Goal: Task Accomplishment & Management: Use online tool/utility

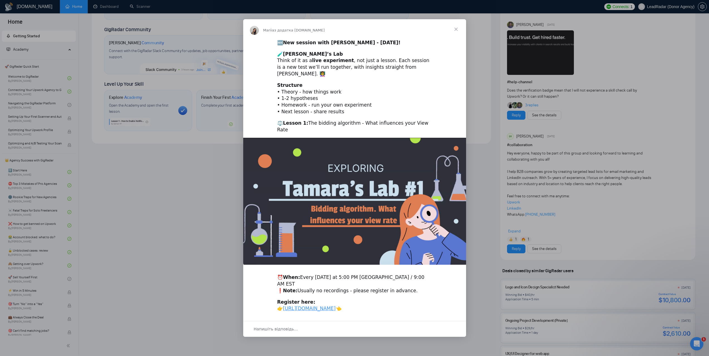
click at [453, 31] on span "Закрити" at bounding box center [456, 29] width 20 height 20
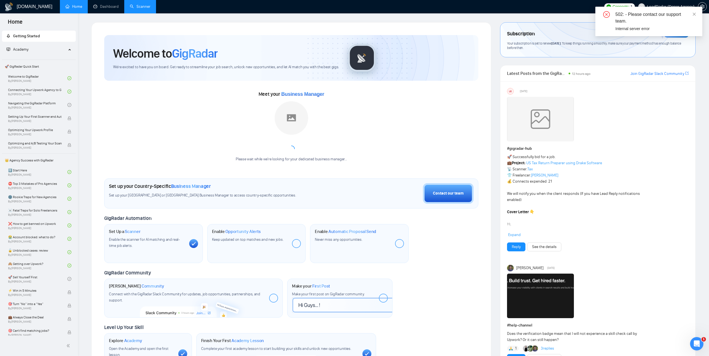
click at [141, 6] on link "Scanner" at bounding box center [140, 6] width 21 height 5
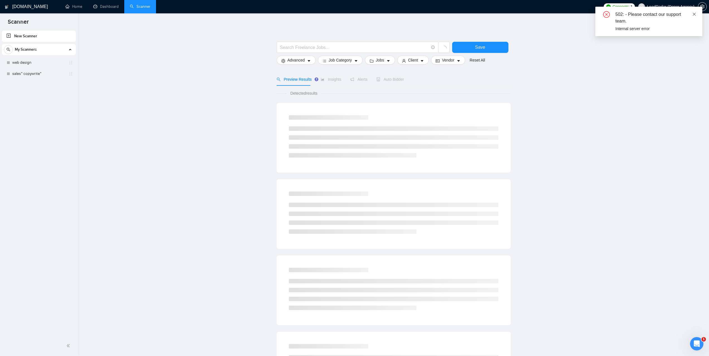
click at [694, 14] on icon "close" at bounding box center [694, 14] width 3 height 3
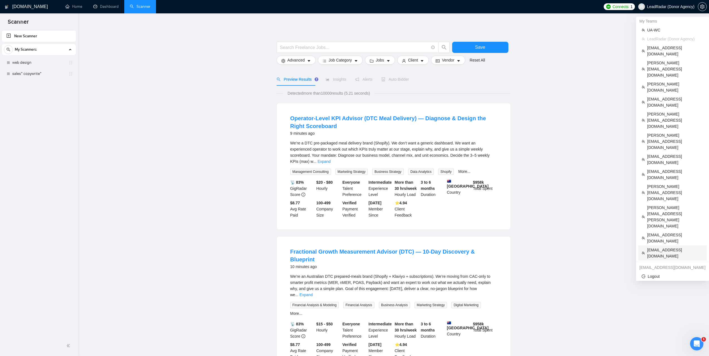
click at [662, 247] on span "jaklyn@prettyspecific.com" at bounding box center [675, 253] width 56 height 12
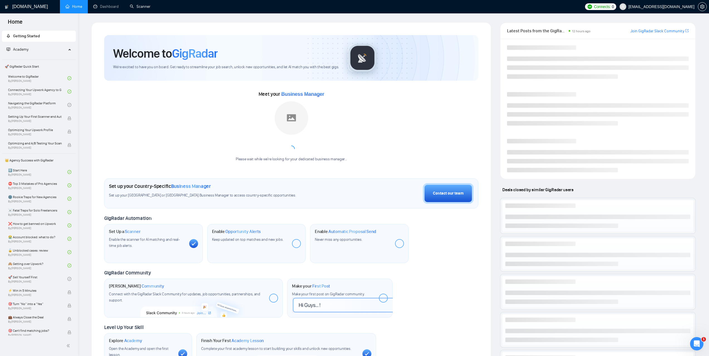
drag, startPoint x: 153, startPoint y: 2, endPoint x: 228, endPoint y: 46, distance: 86.9
click at [150, 4] on link "Scanner" at bounding box center [140, 6] width 21 height 5
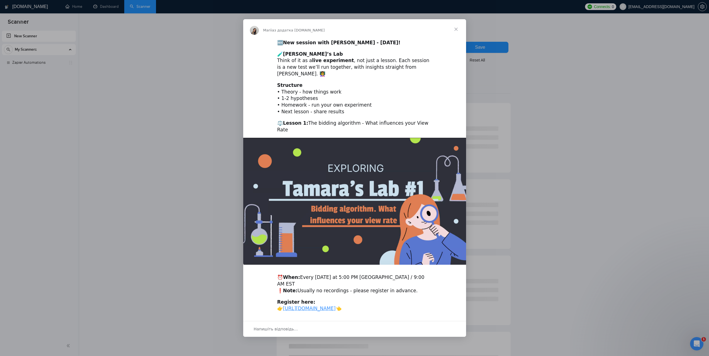
click at [456, 33] on span "Закрити" at bounding box center [456, 29] width 20 height 20
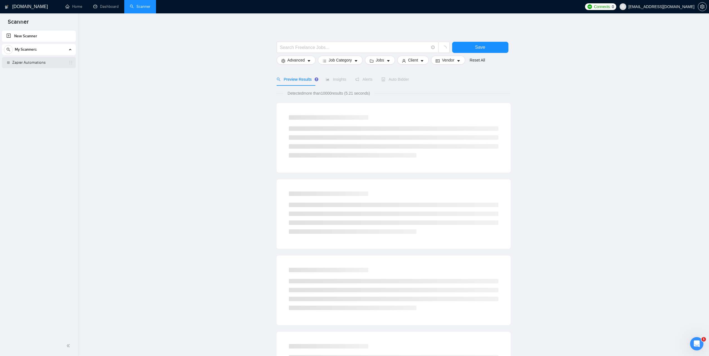
click at [42, 63] on link "Zapier Automations" at bounding box center [38, 62] width 53 height 11
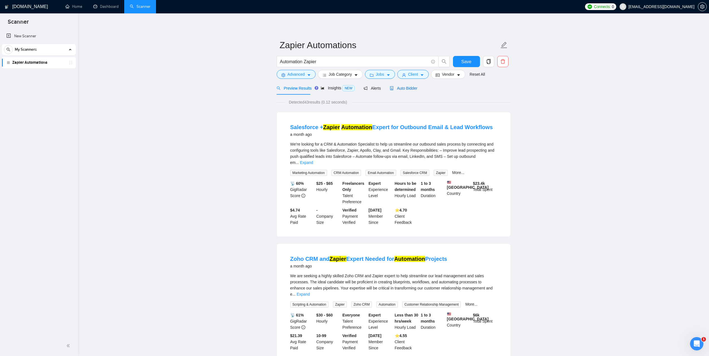
click at [407, 88] on span "Auto Bidder" at bounding box center [404, 88] width 28 height 4
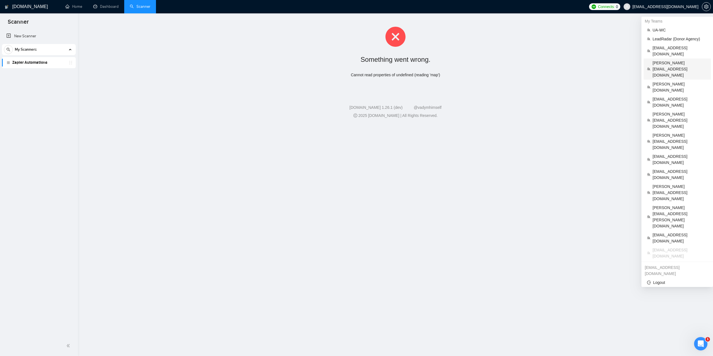
click at [665, 60] on span "[PERSON_NAME][EMAIL_ADDRESS][DOMAIN_NAME]" at bounding box center [680, 69] width 55 height 18
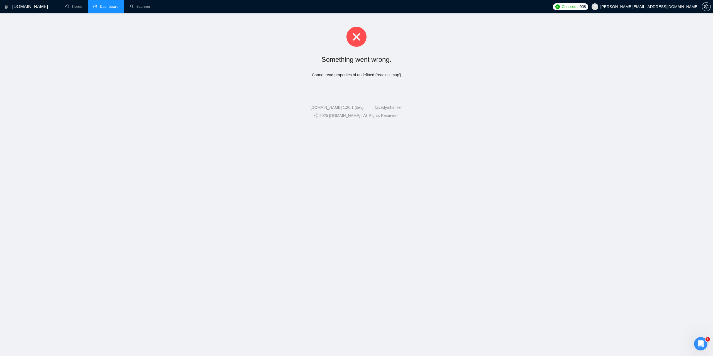
click at [108, 5] on link "Dashboard" at bounding box center [105, 6] width 25 height 5
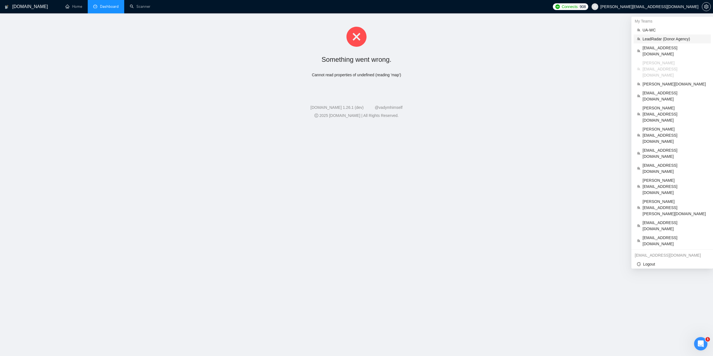
click at [663, 38] on span "LeadRadar (Donor Agency)" at bounding box center [675, 39] width 65 height 6
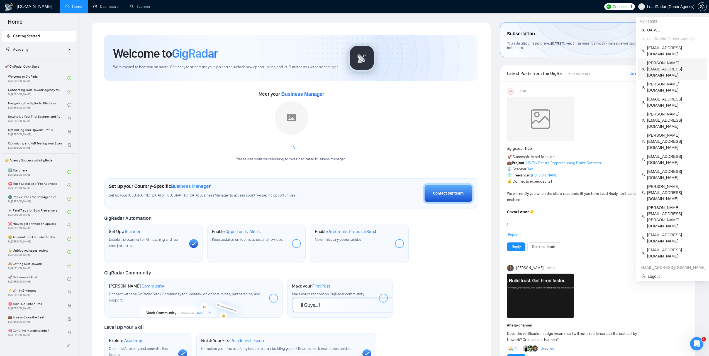
click at [656, 60] on span "[PERSON_NAME][EMAIL_ADDRESS][DOMAIN_NAME]" at bounding box center [675, 69] width 56 height 18
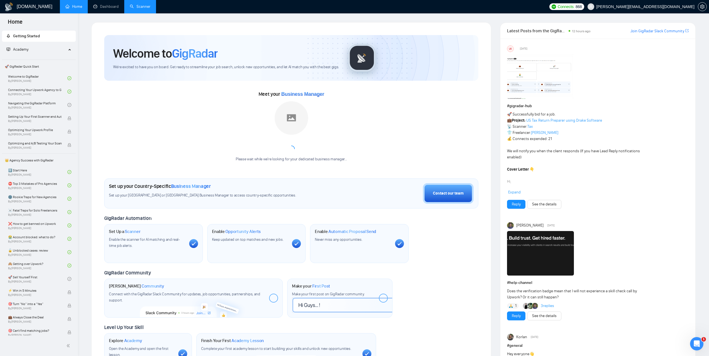
click at [143, 4] on link "Scanner" at bounding box center [140, 6] width 21 height 5
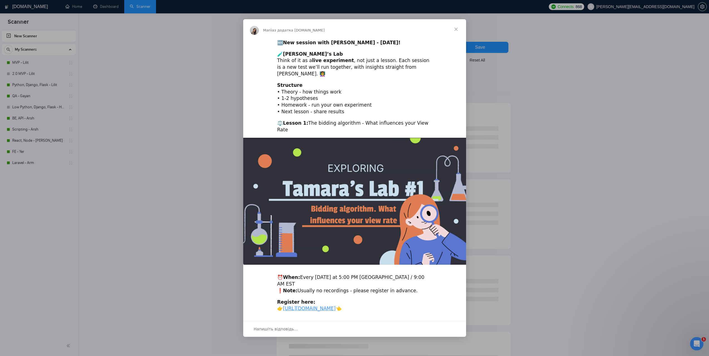
click at [457, 33] on span "Закрити" at bounding box center [456, 29] width 20 height 20
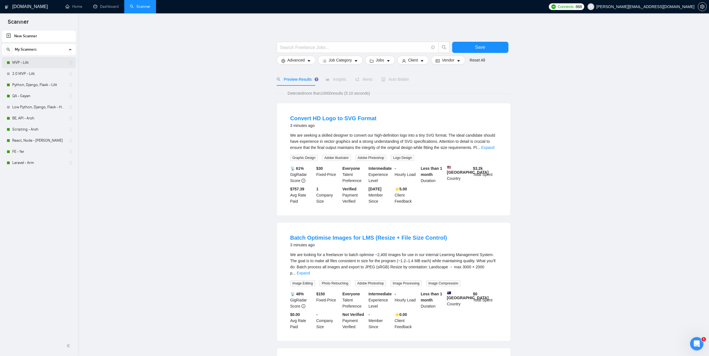
click at [26, 62] on link "MVP - Lilit" at bounding box center [38, 62] width 53 height 11
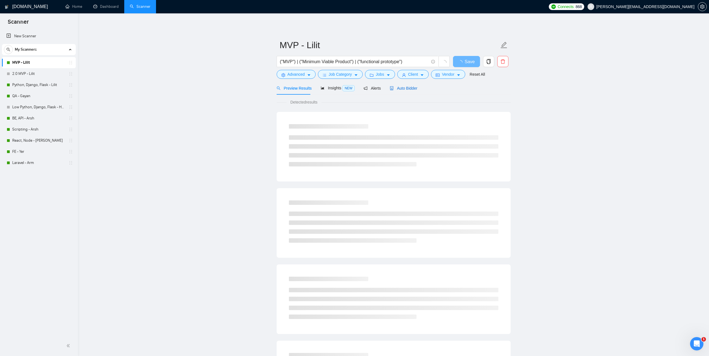
click at [404, 89] on span "Auto Bidder" at bounding box center [404, 88] width 28 height 4
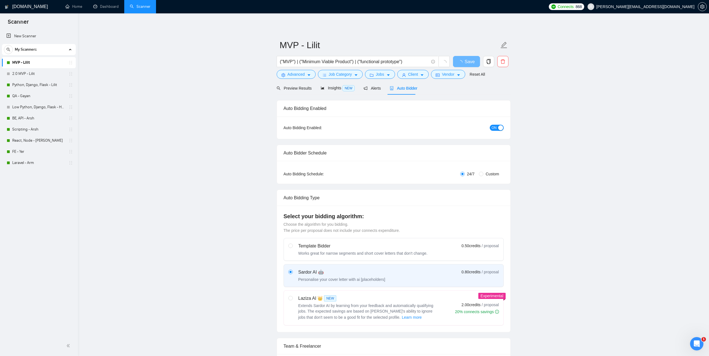
checkbox input "true"
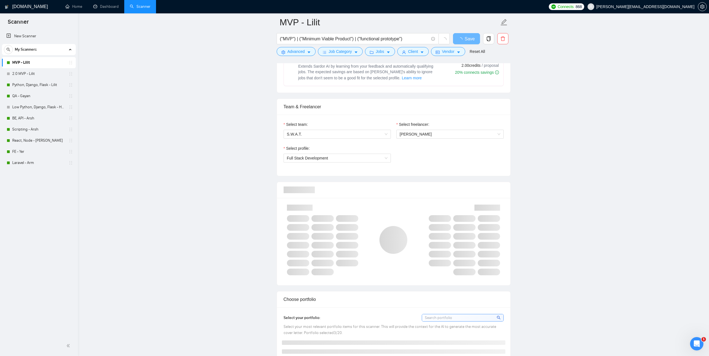
scroll to position [251, 0]
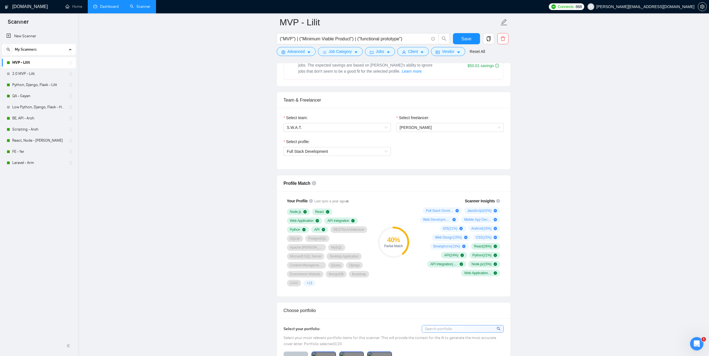
click at [111, 6] on link "Dashboard" at bounding box center [105, 6] width 25 height 5
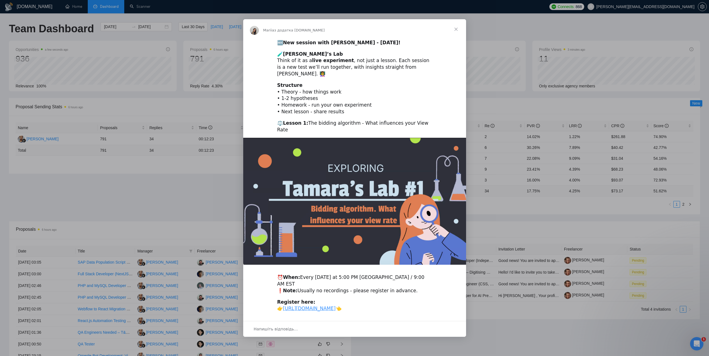
click at [454, 33] on span "Закрити" at bounding box center [456, 29] width 20 height 20
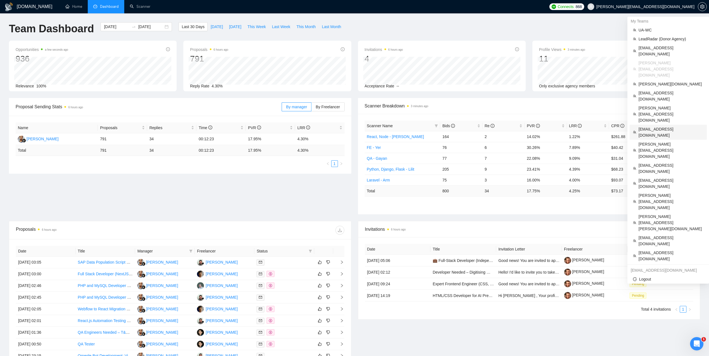
click at [657, 126] on span "nemetsyuriy@exore.pro" at bounding box center [670, 132] width 65 height 12
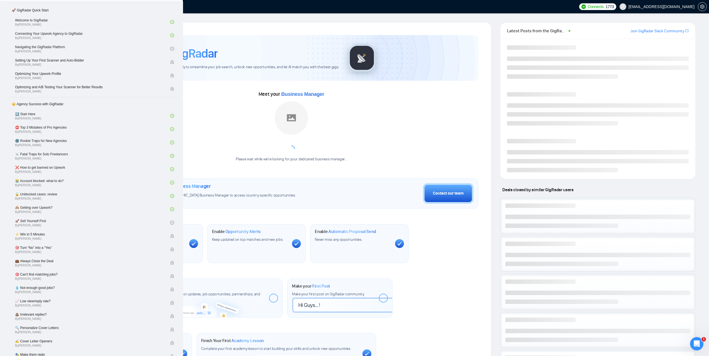
click at [140, 4] on link "Scanner" at bounding box center [140, 6] width 21 height 5
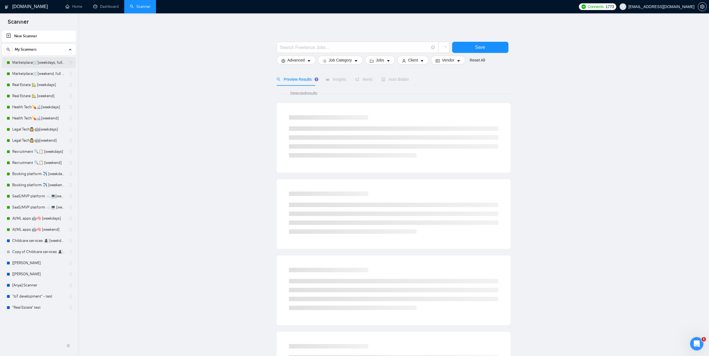
click at [37, 64] on link "Marketplace🛒[weekdays, full description]" at bounding box center [38, 62] width 53 height 11
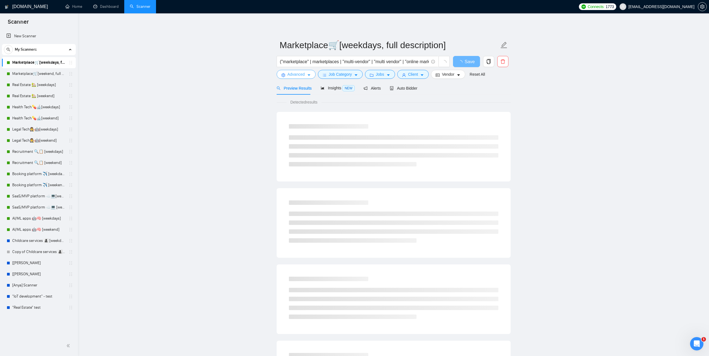
click at [300, 75] on span "Advanced" at bounding box center [295, 74] width 17 height 6
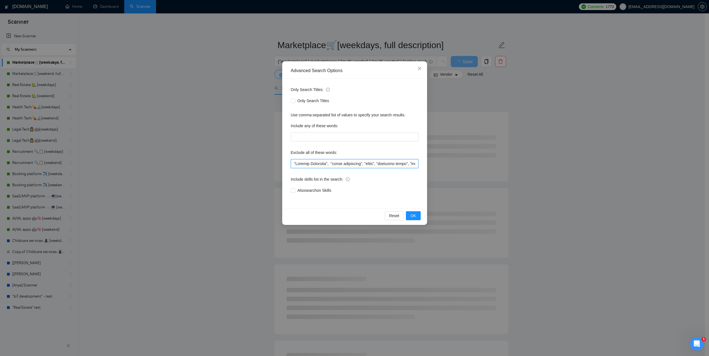
click at [355, 161] on input "text" at bounding box center [355, 163] width 128 height 9
click at [419, 69] on icon "close" at bounding box center [419, 68] width 4 height 4
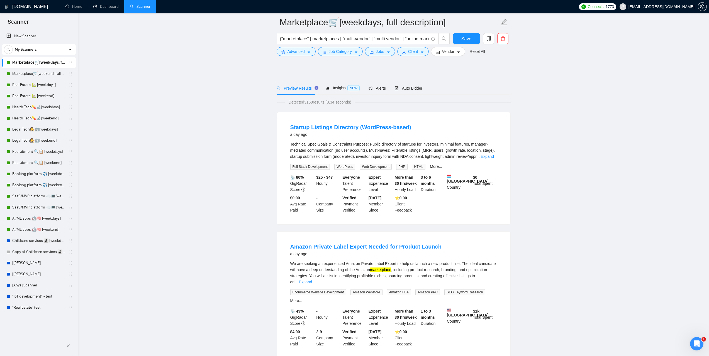
scroll to position [318, 0]
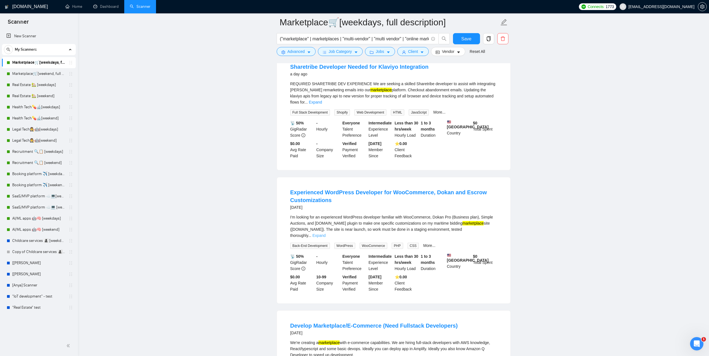
click at [326, 233] on link "Expand" at bounding box center [319, 235] width 13 height 4
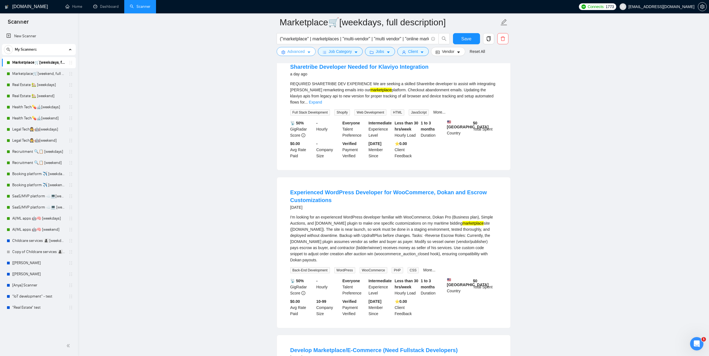
click at [302, 53] on span "Advanced" at bounding box center [295, 51] width 17 height 6
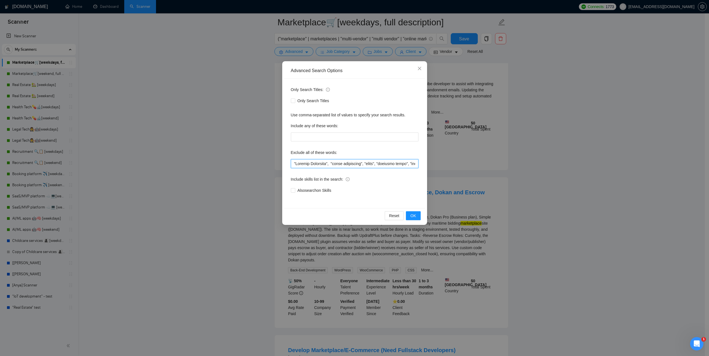
click at [363, 162] on input "text" at bounding box center [355, 163] width 128 height 9
click at [420, 71] on span "Close" at bounding box center [419, 68] width 15 height 15
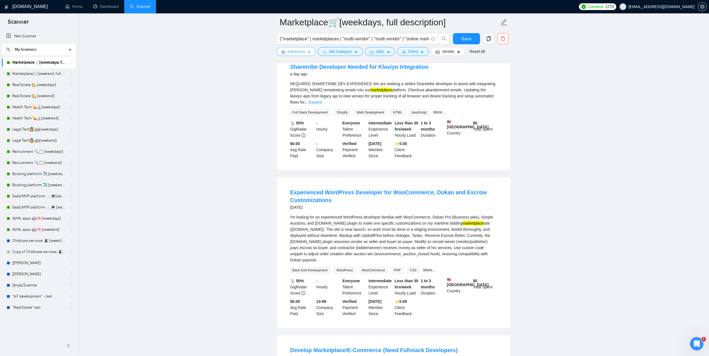
click at [300, 52] on span "Advanced" at bounding box center [295, 51] width 17 height 6
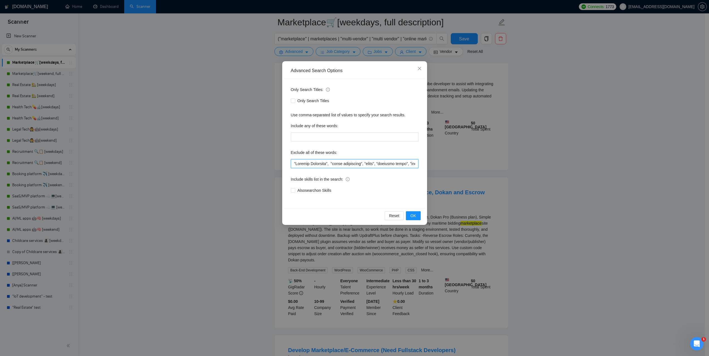
click at [349, 165] on input "text" at bounding box center [355, 163] width 128 height 9
paste input ""Virtual Assistant", "sales management", "video", "homepage video", "animations…"
type input ""Virtual Assistant", "sales management", "video", "homepage video", "animations…"
click at [411, 215] on span "OK" at bounding box center [413, 216] width 6 height 6
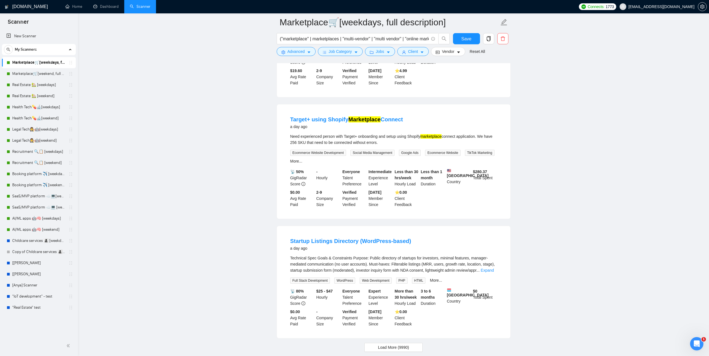
scroll to position [1031, 0]
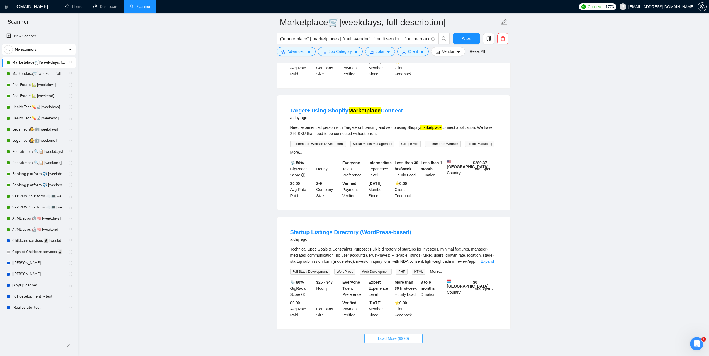
drag, startPoint x: 414, startPoint y: 307, endPoint x: 453, endPoint y: 308, distance: 38.5
click at [414, 334] on button "Load More (9990)" at bounding box center [393, 338] width 58 height 9
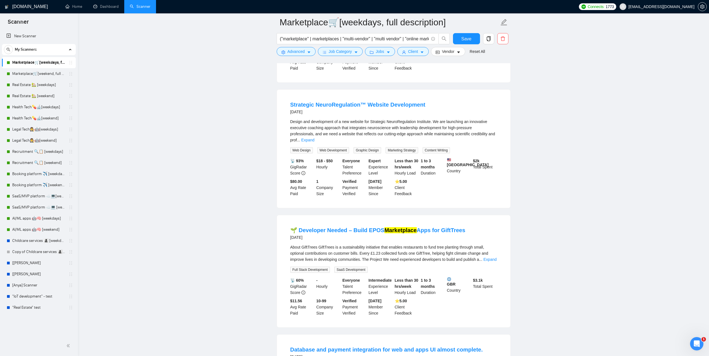
scroll to position [2273, 0]
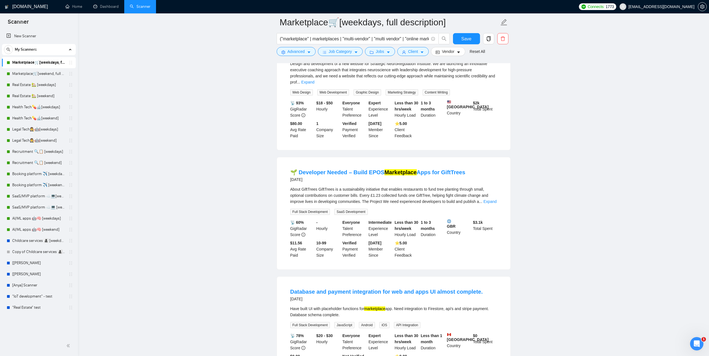
drag, startPoint x: 405, startPoint y: 310, endPoint x: 551, endPoint y: 213, distance: 175.0
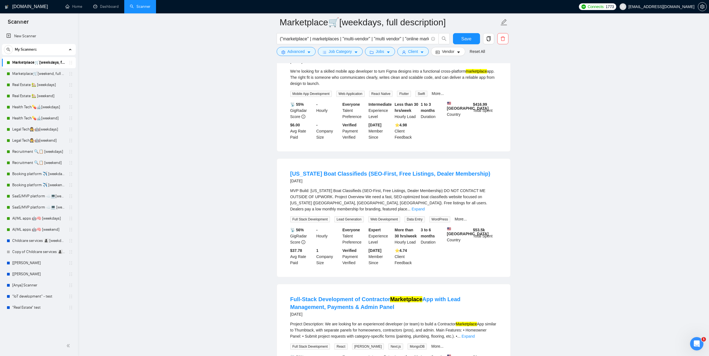
scroll to position [3525, 0]
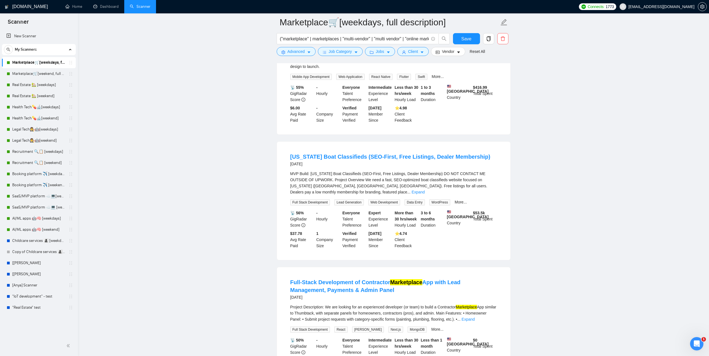
click at [41, 74] on link "Marketplace🛒[weekend, full description]" at bounding box center [38, 73] width 53 height 11
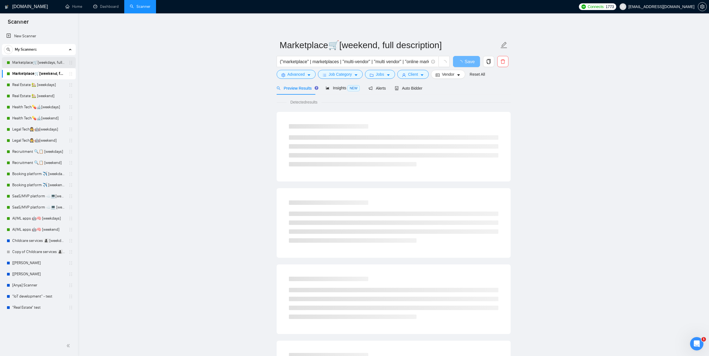
click at [41, 64] on link "Marketplace🛒[weekdays, full description]" at bounding box center [38, 62] width 53 height 11
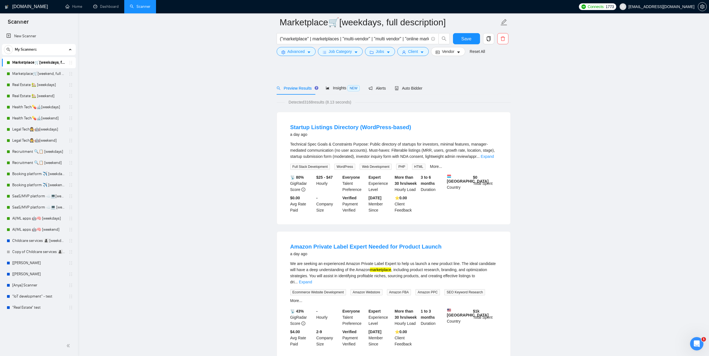
scroll to position [318, 0]
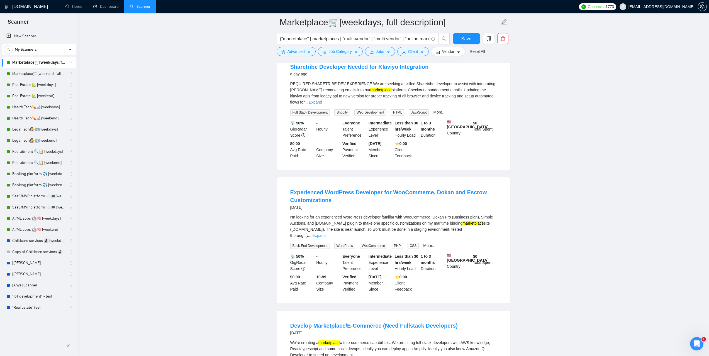
click at [326, 233] on link "Expand" at bounding box center [319, 235] width 13 height 4
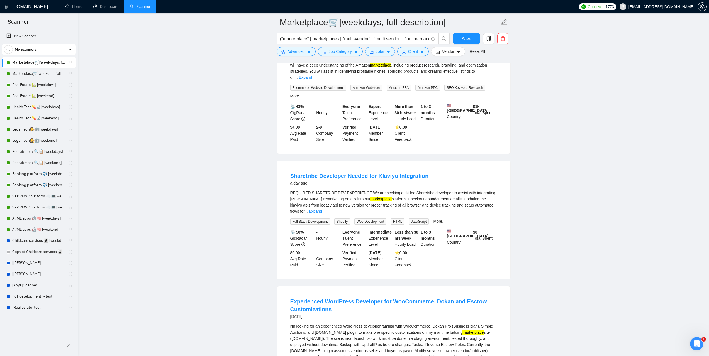
scroll to position [207, 0]
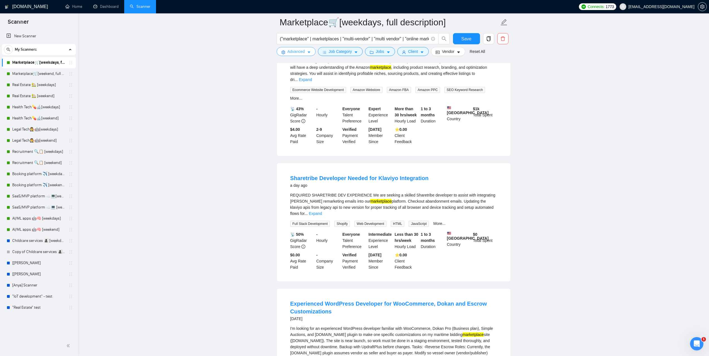
click at [298, 52] on span "Advanced" at bounding box center [295, 51] width 17 height 6
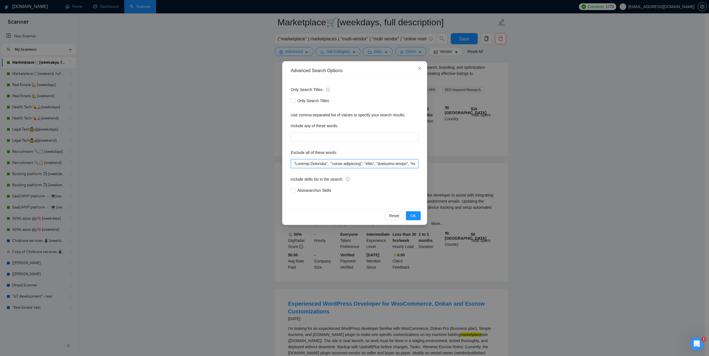
click at [364, 164] on input "text" at bounding box center [355, 163] width 128 height 9
click at [364, 163] on input "text" at bounding box center [355, 163] width 128 height 9
type input ""Virtual Assistant", "sales management", "video", "homepage video", "animations…"
click at [416, 213] on span "OK" at bounding box center [413, 216] width 6 height 6
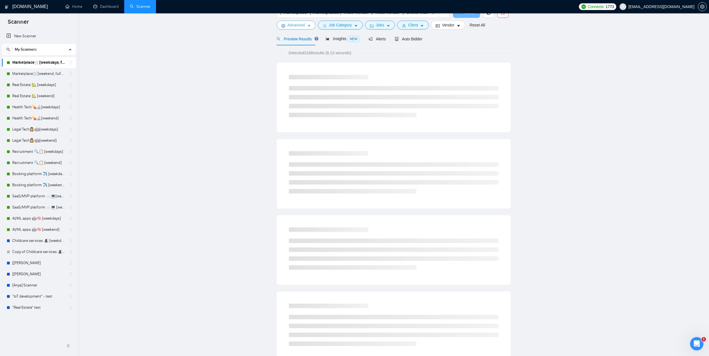
scroll to position [0, 0]
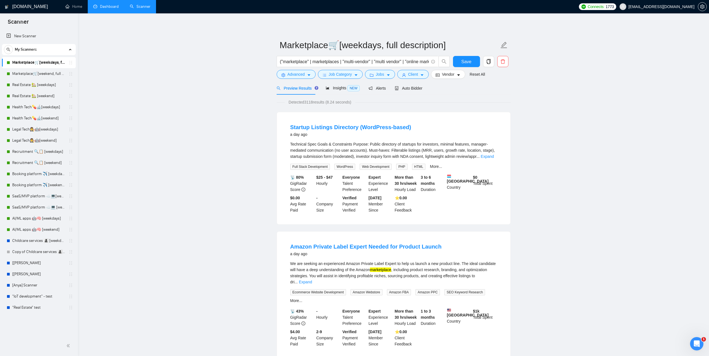
click at [116, 9] on link "Dashboard" at bounding box center [105, 6] width 25 height 5
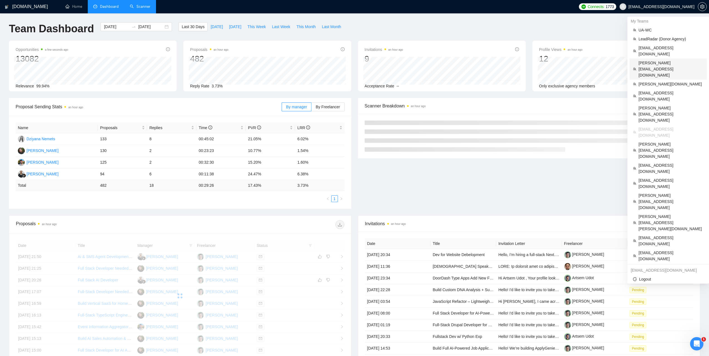
click at [656, 60] on span "[PERSON_NAME][EMAIL_ADDRESS][DOMAIN_NAME]" at bounding box center [670, 69] width 65 height 18
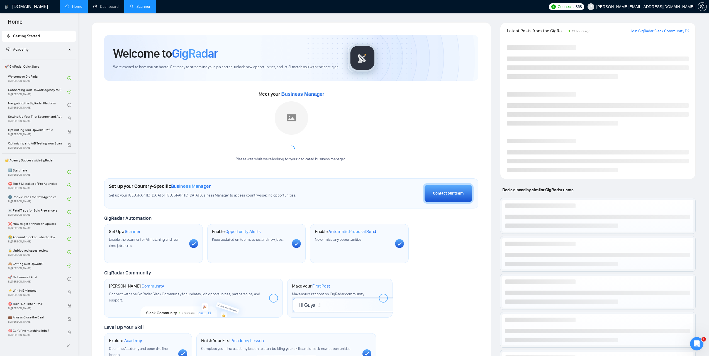
click at [145, 8] on link "Scanner" at bounding box center [140, 6] width 21 height 5
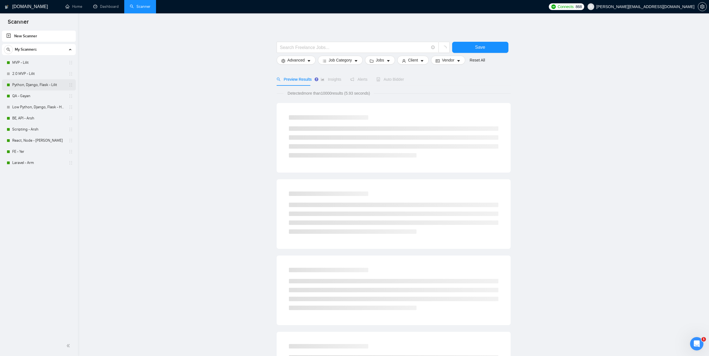
click at [28, 86] on link "Python, Django, Flask - Lilit" at bounding box center [38, 84] width 53 height 11
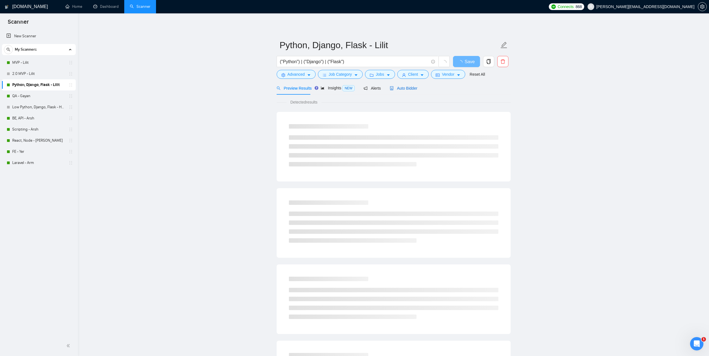
drag, startPoint x: 407, startPoint y: 89, endPoint x: 511, endPoint y: 130, distance: 111.9
click at [406, 89] on span "Auto Bidder" at bounding box center [404, 88] width 28 height 4
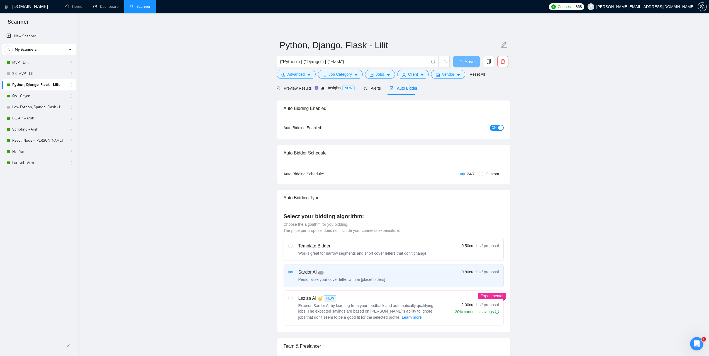
checkbox input "true"
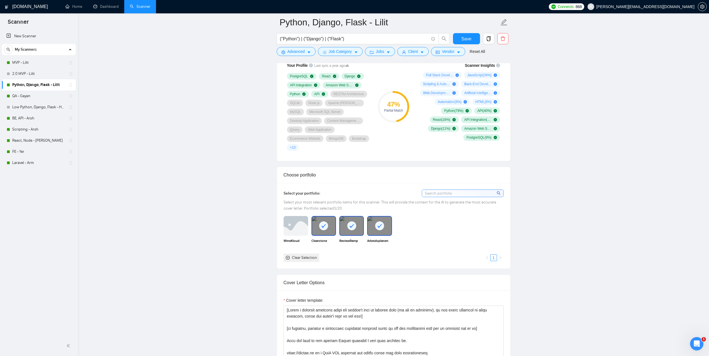
scroll to position [306, 0]
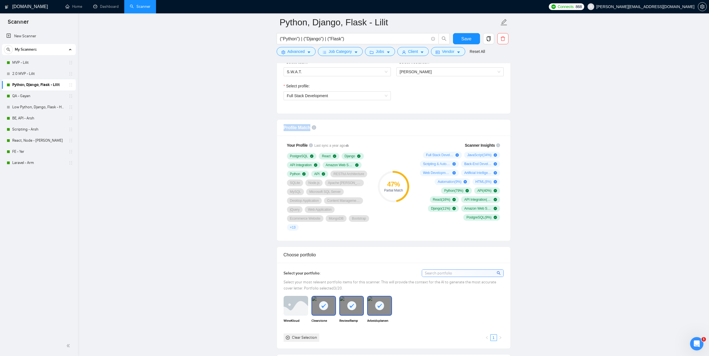
drag, startPoint x: 281, startPoint y: 128, endPoint x: 309, endPoint y: 129, distance: 27.3
click at [309, 129] on div "Profile Match" at bounding box center [393, 128] width 233 height 16
drag, startPoint x: 313, startPoint y: 145, endPoint x: 340, endPoint y: 149, distance: 27.8
click at [340, 149] on div "Your Profile Last sync a year ago PostgreSQL React Django API Integration Amazo…" at bounding box center [328, 186] width 89 height 95
click at [108, 13] on li "Dashboard" at bounding box center [106, 6] width 36 height 13
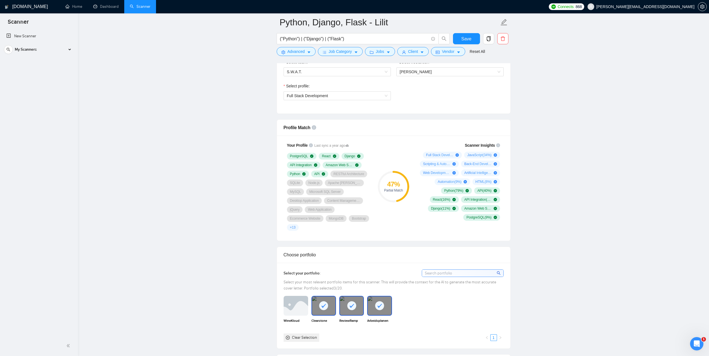
drag, startPoint x: 110, startPoint y: 3, endPoint x: 355, endPoint y: 0, distance: 245.1
click at [110, 4] on link "Dashboard" at bounding box center [105, 6] width 25 height 5
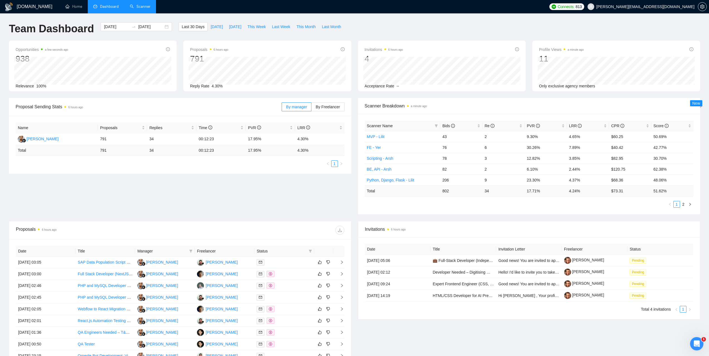
click at [143, 6] on link "Scanner" at bounding box center [140, 6] width 21 height 5
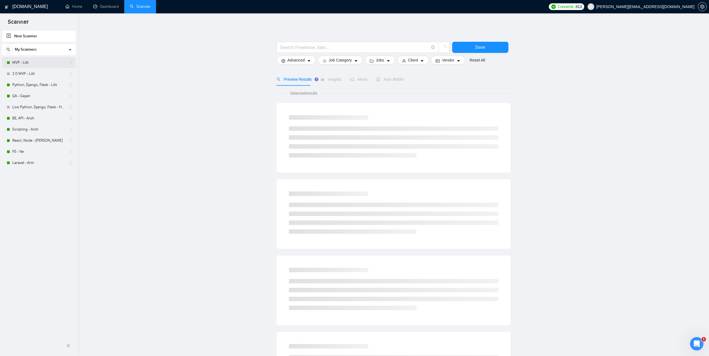
click at [33, 64] on link "MVP - Lilit" at bounding box center [38, 62] width 53 height 11
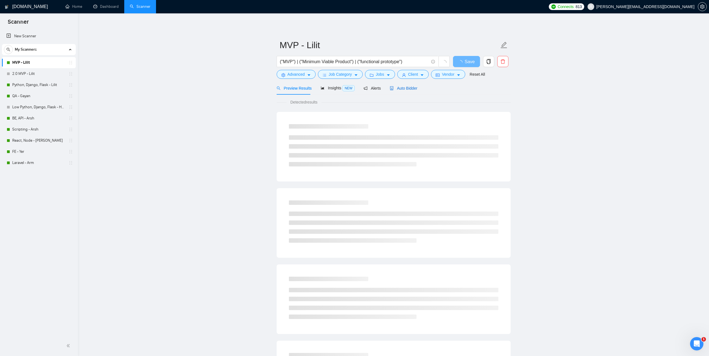
click at [404, 89] on span "Auto Bidder" at bounding box center [404, 88] width 28 height 4
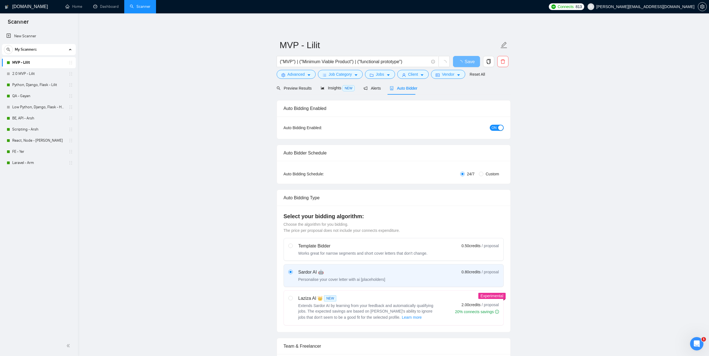
checkbox input "true"
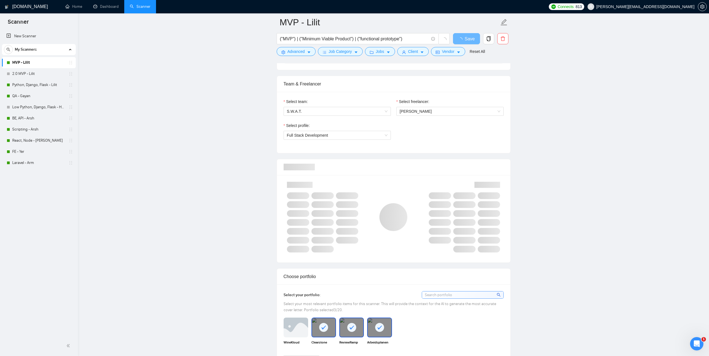
scroll to position [251, 0]
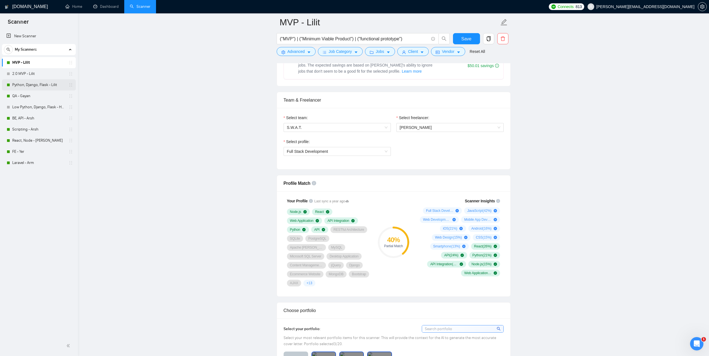
click at [34, 84] on link "Python, Django, Flask - Lilit" at bounding box center [38, 84] width 53 height 11
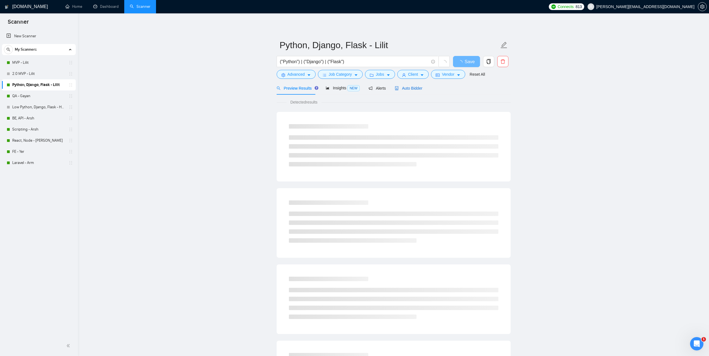
click at [409, 89] on span "Auto Bidder" at bounding box center [409, 88] width 28 height 4
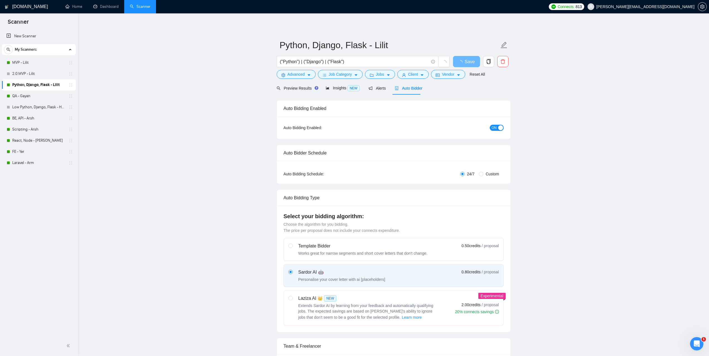
checkbox input "true"
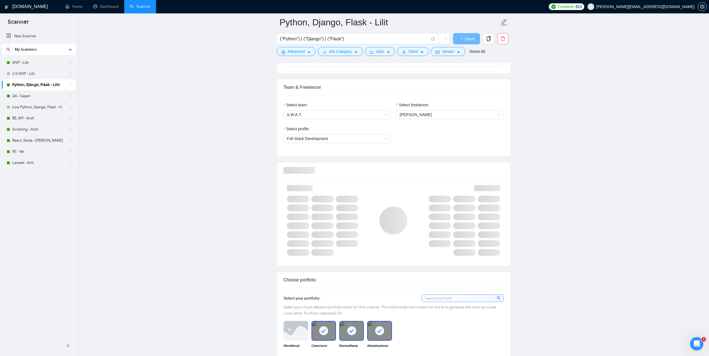
scroll to position [251, 0]
